Goal: Check status

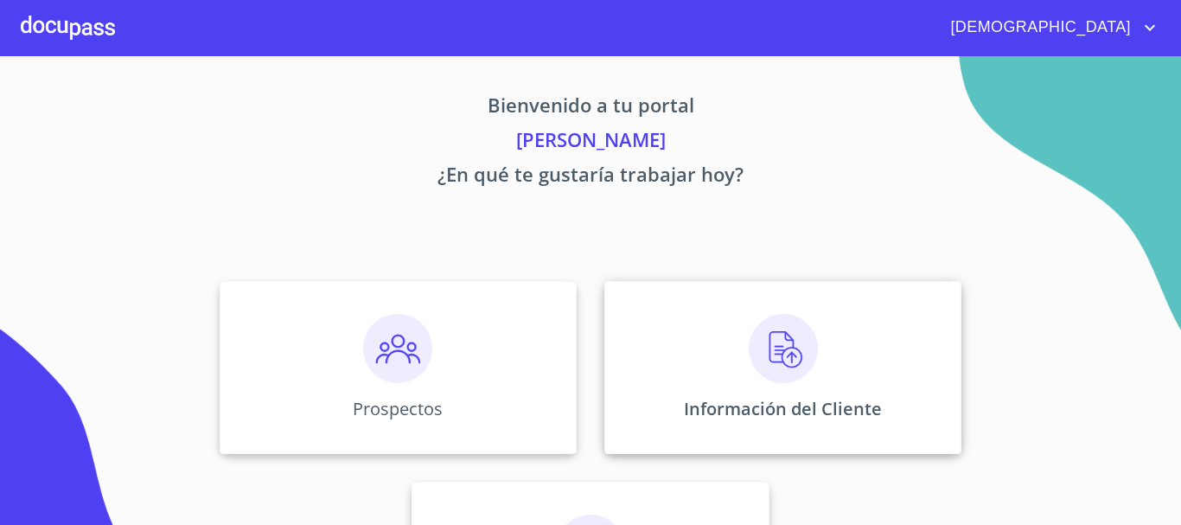
click at [784, 374] on img at bounding box center [783, 348] width 69 height 69
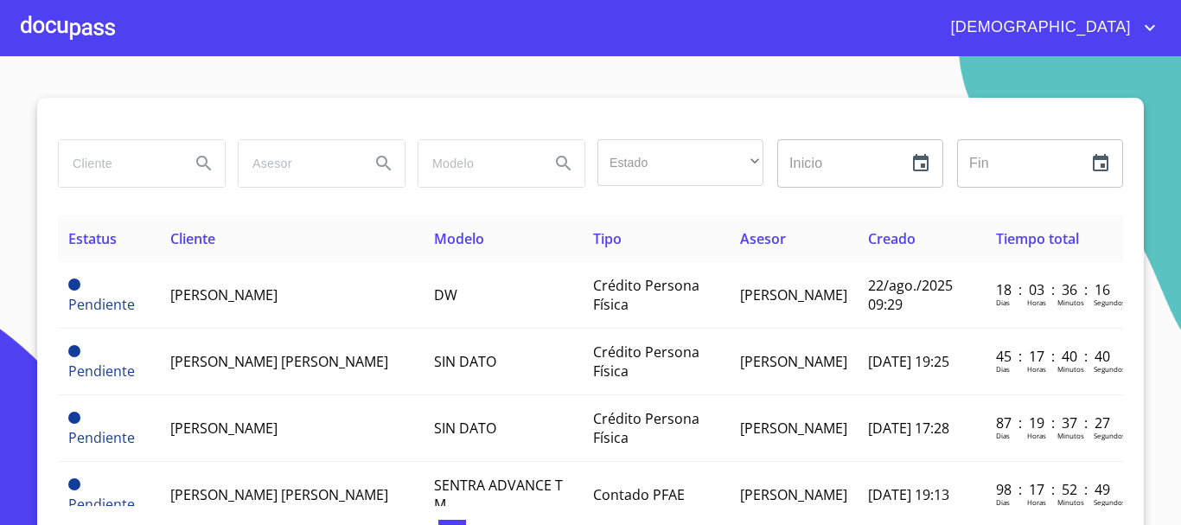
click at [130, 154] on input "search" at bounding box center [118, 163] width 118 height 47
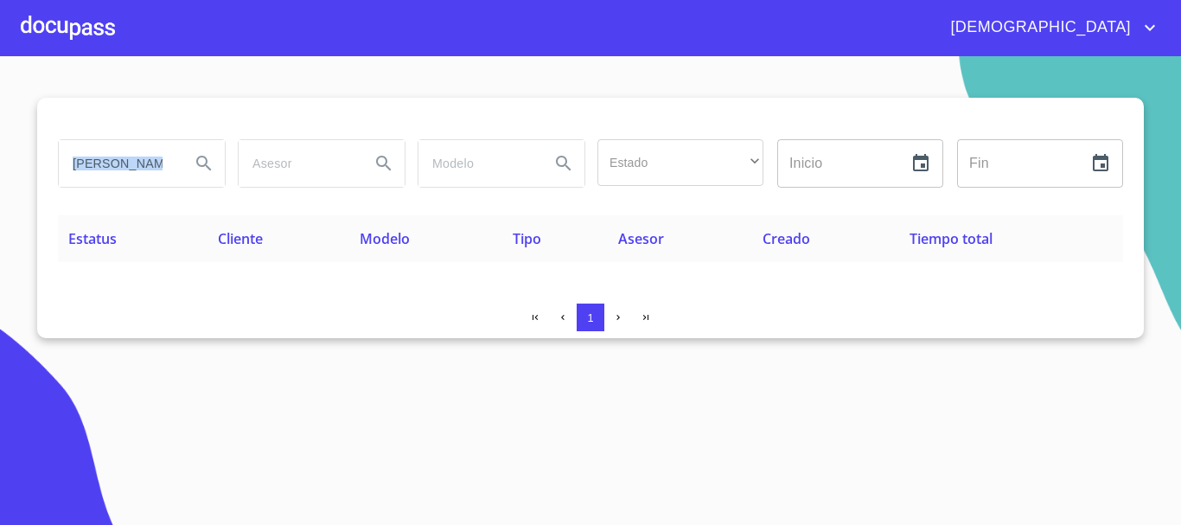
drag, startPoint x: 182, startPoint y: 160, endPoint x: 0, endPoint y: 199, distance: 186.6
click at [0, 187] on section "[PERSON_NAME] [PERSON_NAME] Estado ​ ​ Inicio ​ Fin ​ Estatus Cliente Modelo Ti…" at bounding box center [590, 290] width 1181 height 469
click at [158, 163] on input "[PERSON_NAME] [PERSON_NAME]" at bounding box center [118, 163] width 118 height 47
click at [151, 161] on input "[PERSON_NAME] [PERSON_NAME]" at bounding box center [118, 163] width 118 height 47
click at [147, 157] on input "[PERSON_NAME] [PERSON_NAME]" at bounding box center [118, 163] width 118 height 47
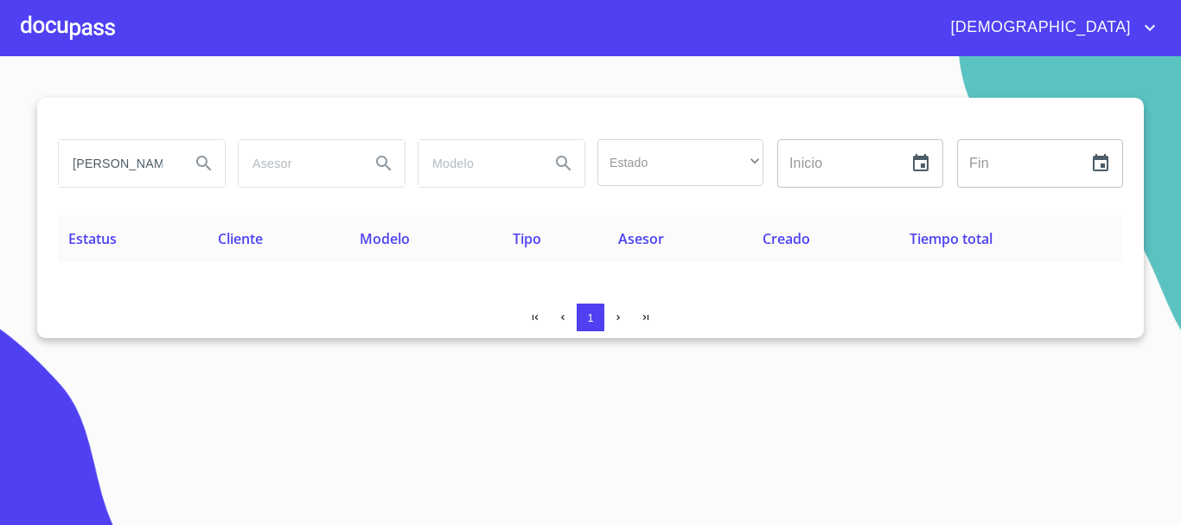
click at [147, 157] on input "[PERSON_NAME] [PERSON_NAME]" at bounding box center [118, 163] width 118 height 47
click at [160, 165] on input "arellanadriana" at bounding box center [118, 163] width 118 height 47
type input "a"
click at [160, 165] on input "search" at bounding box center [118, 163] width 118 height 47
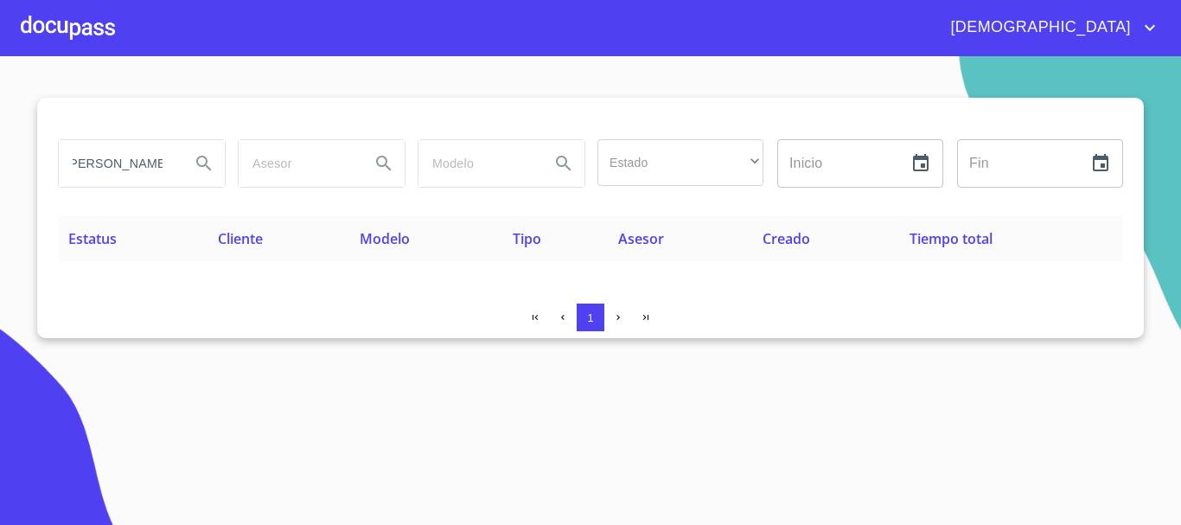
type input "[PERSON_NAME] [PERSON_NAME]"
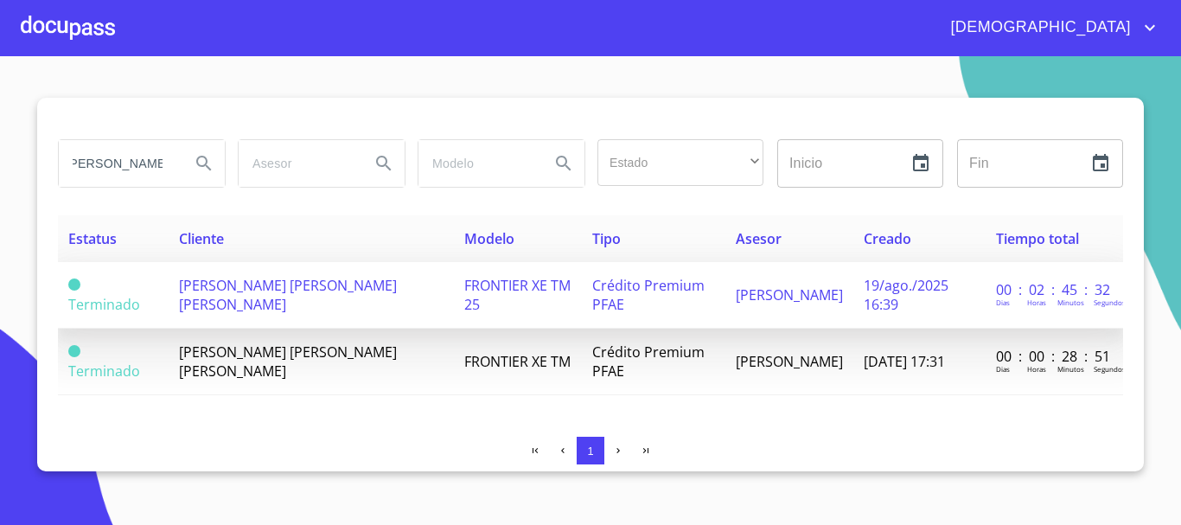
scroll to position [0, 0]
click at [865, 303] on span "19/ago./2025 16:39" at bounding box center [906, 295] width 85 height 38
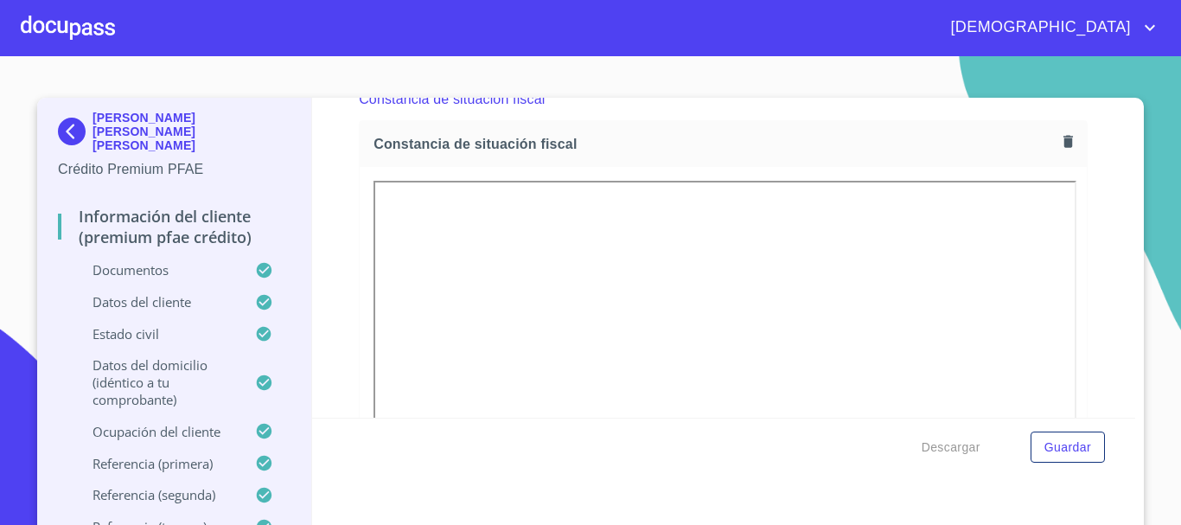
scroll to position [3907, 0]
